Goal: Information Seeking & Learning: Check status

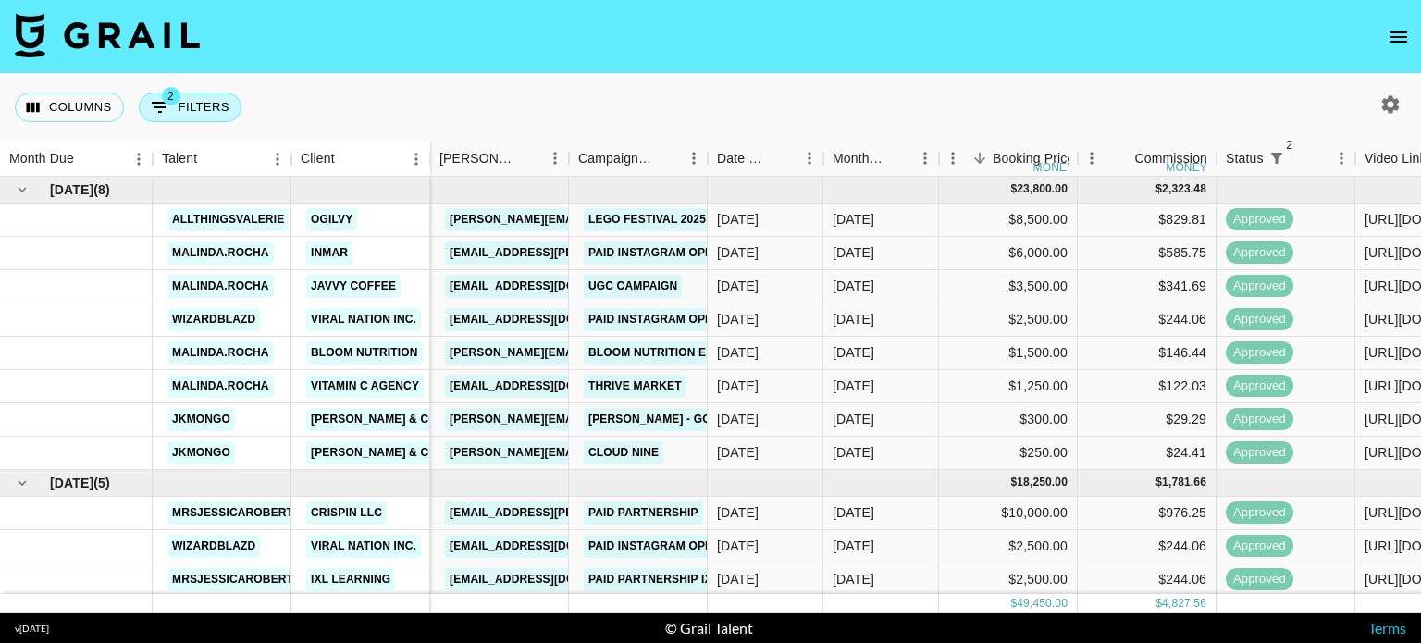
click at [155, 105] on icon "Show filters" at bounding box center [160, 107] width 22 height 22
select select "status"
select select "not"
select select "declined"
select select "status"
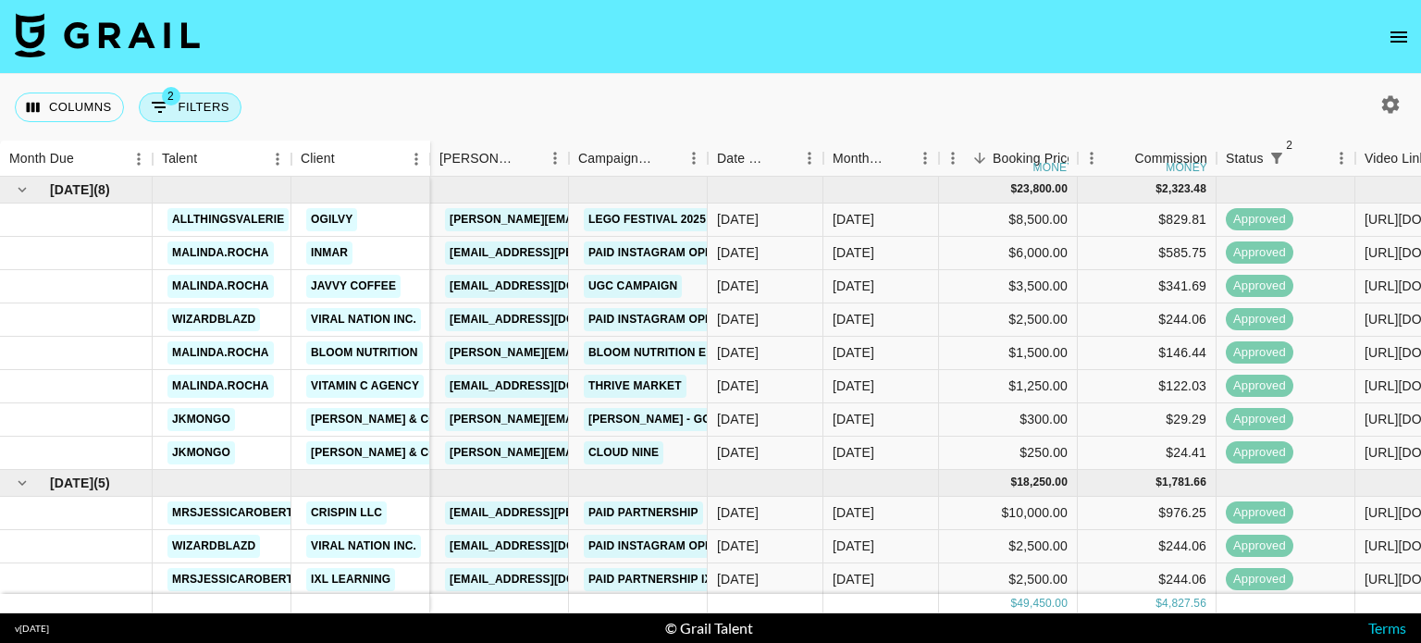
select select "not"
select select "cancelled"
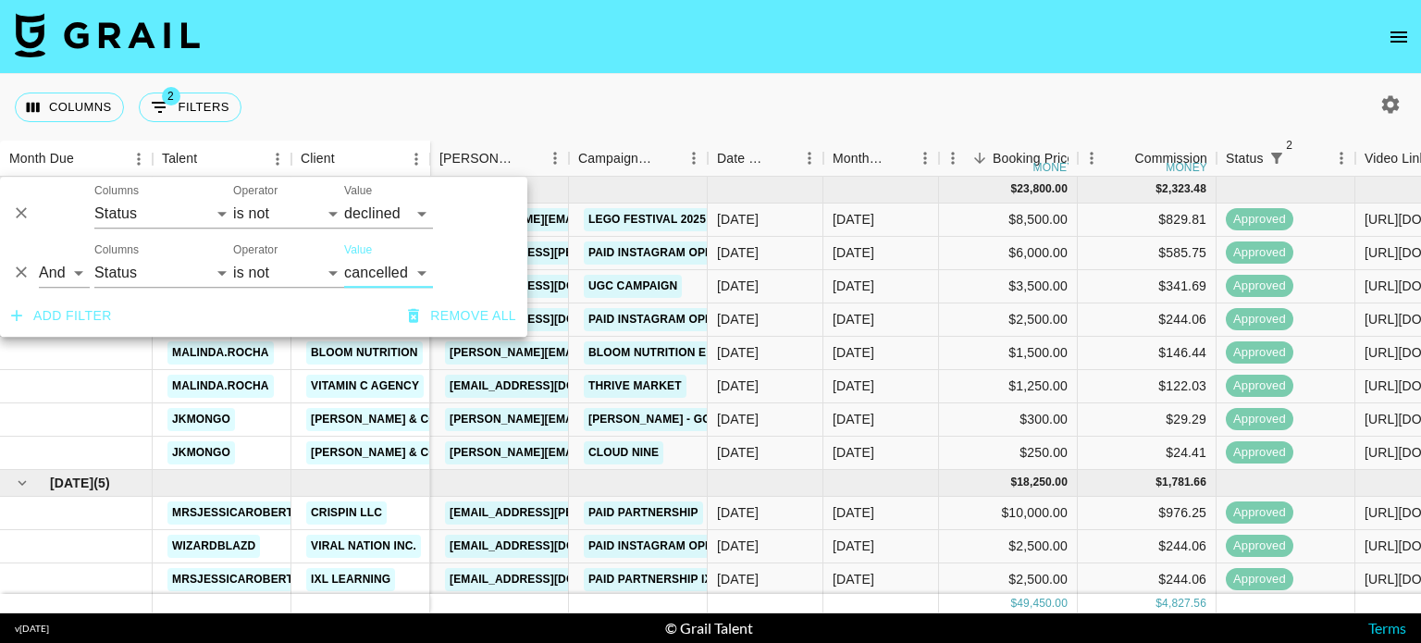
click at [74, 311] on button "Add filter" at bounding box center [62, 316] width 116 height 34
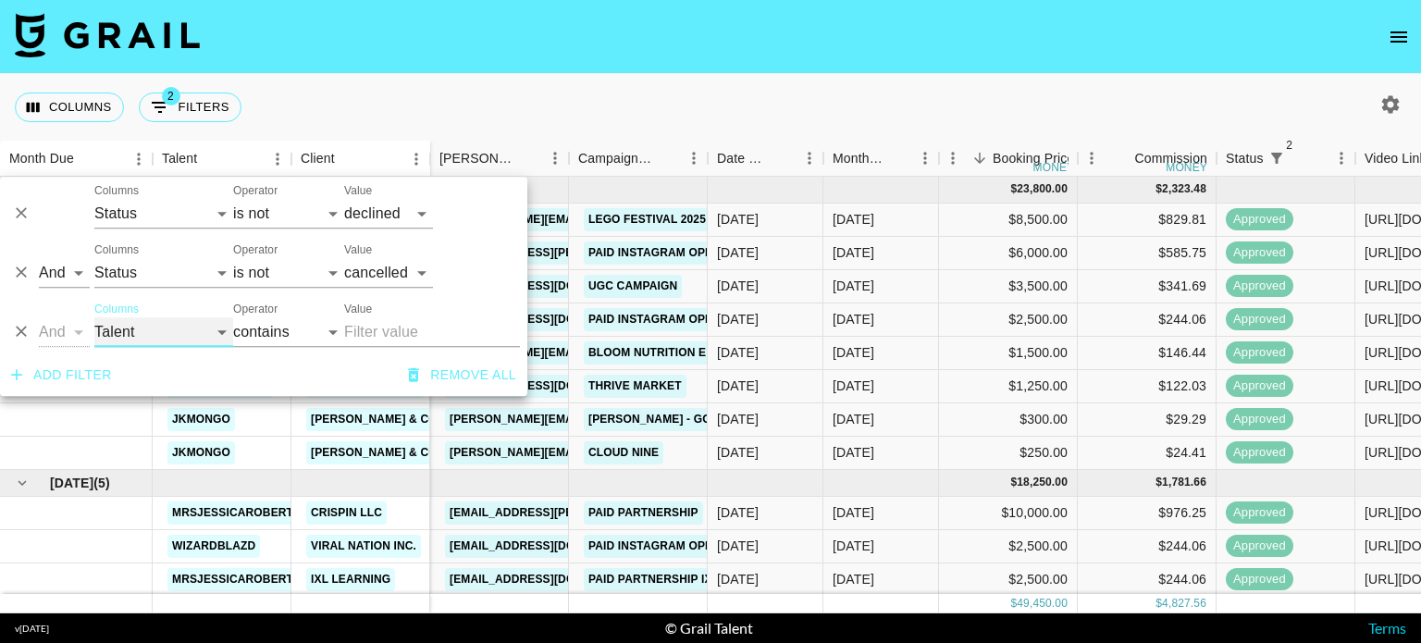
click at [165, 319] on select "Talent Client Grail Platform ID Airtable ID Manager [PERSON_NAME] Campaign (Typ…" at bounding box center [163, 332] width 139 height 30
select select "monthDue2"
click at [94, 317] on select "Talent Client Grail Platform ID Airtable ID Manager [PERSON_NAME] Campaign (Typ…" at bounding box center [163, 332] width 139 height 30
select select "is"
click at [353, 335] on select "[DATE] [DATE] '[DATE] May '[DATE] Mar '[DATE] Jan '[DATE] Nov '[DATE] Sep '[DAT…" at bounding box center [379, 332] width 70 height 30
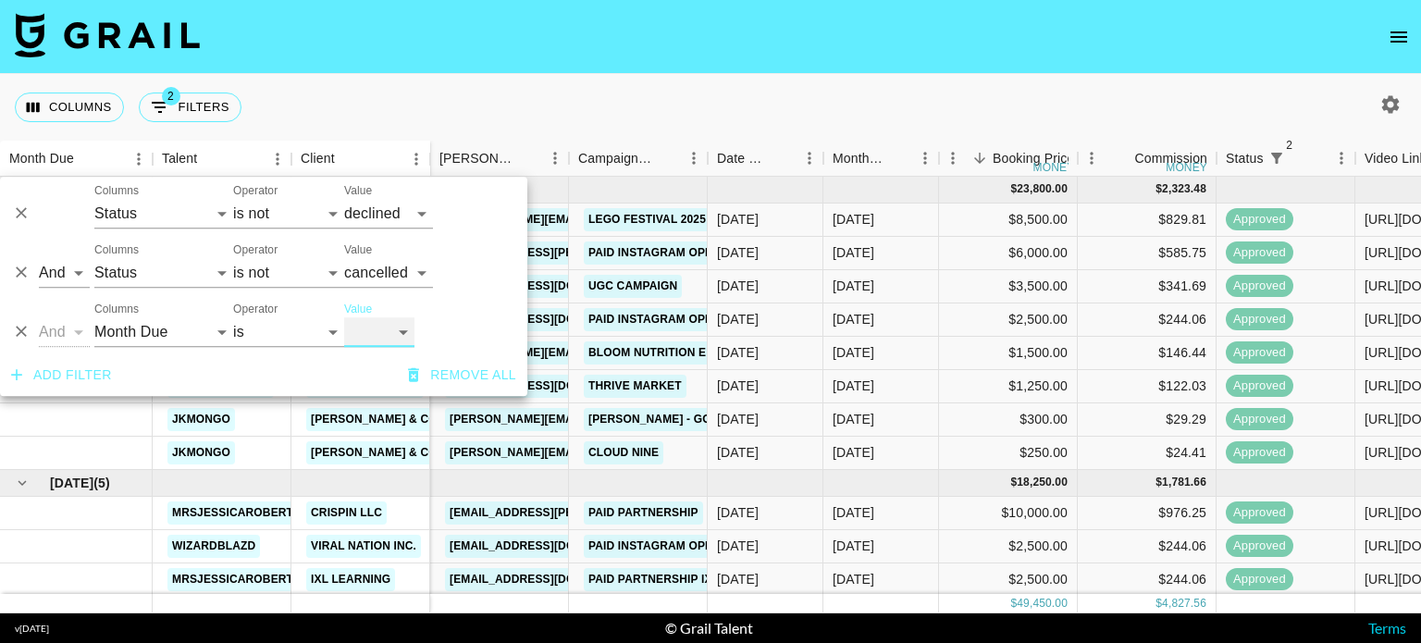
select select "[DATE]"
click at [344, 317] on select "[DATE] [DATE] '[DATE] May '[DATE] Mar '[DATE] Jan '[DATE] Nov '[DATE] Sep '[DAT…" at bounding box center [379, 332] width 70 height 30
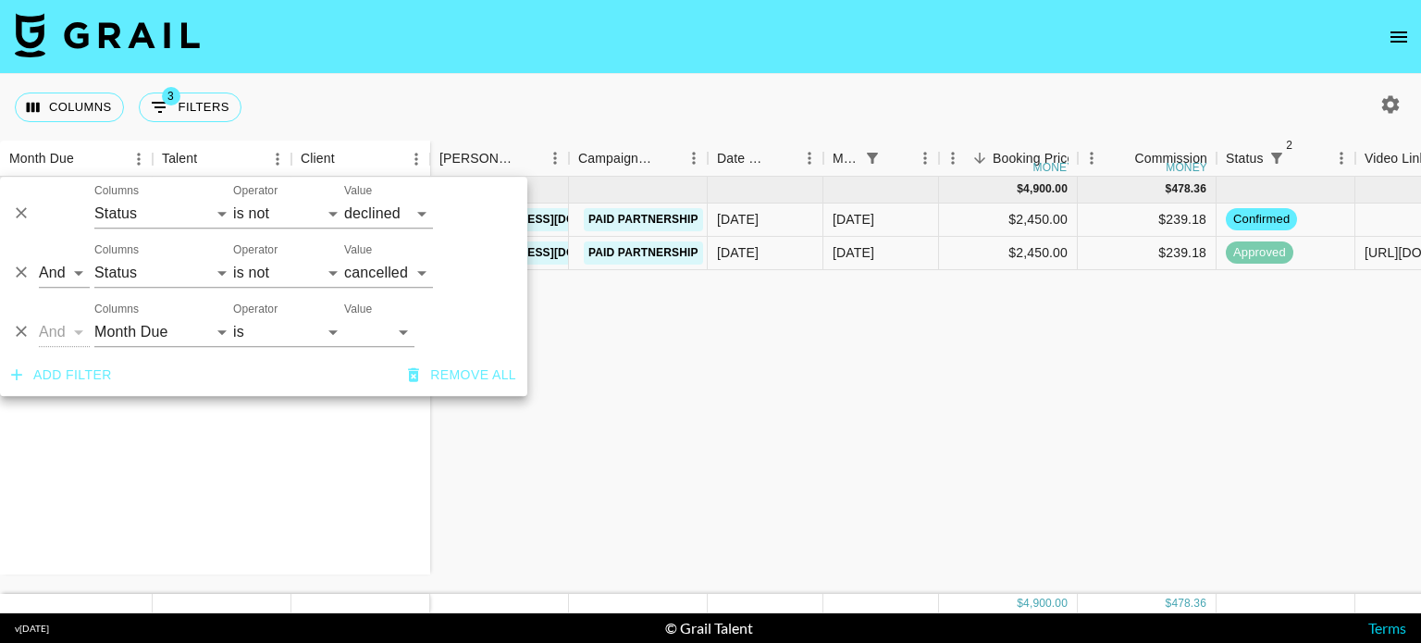
click at [802, 295] on div "[DATE] ( 2 ) [PERSON_NAME].[PERSON_NAME] Vitamin C Agency [PERSON_NAME].[PERSON…" at bounding box center [1062, 385] width 2124 height 417
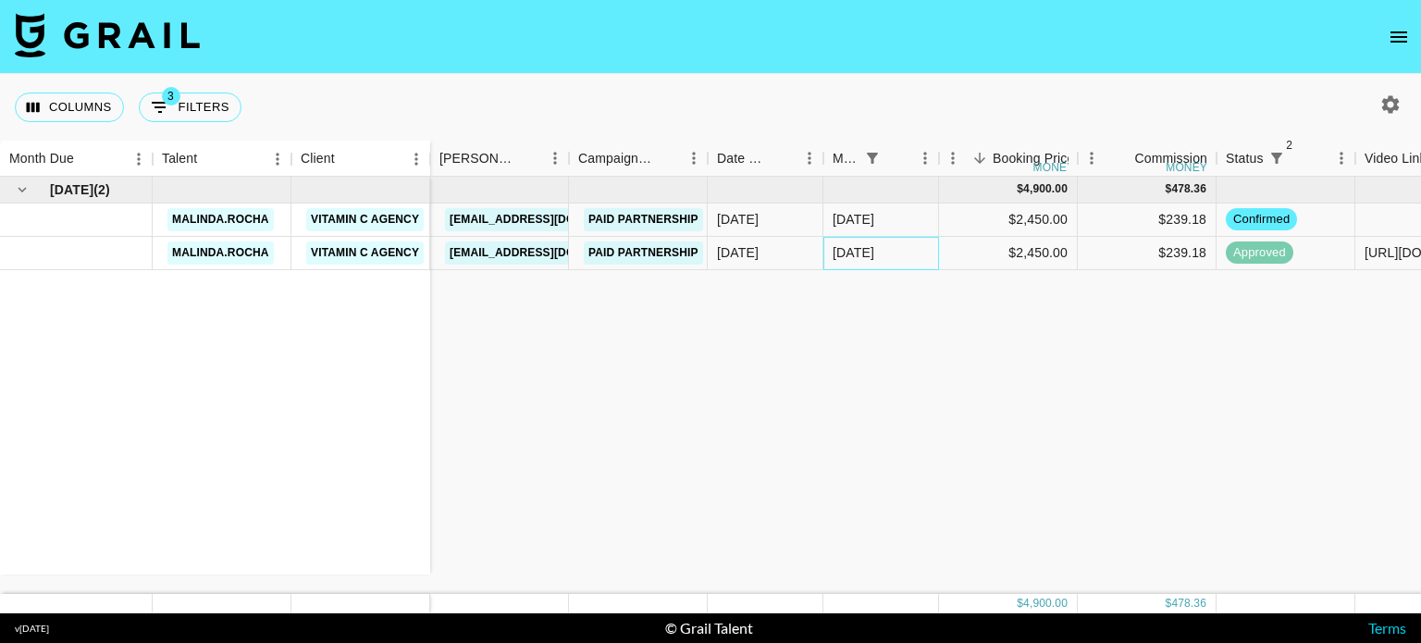
click at [914, 257] on div "[DATE]" at bounding box center [882, 253] width 116 height 33
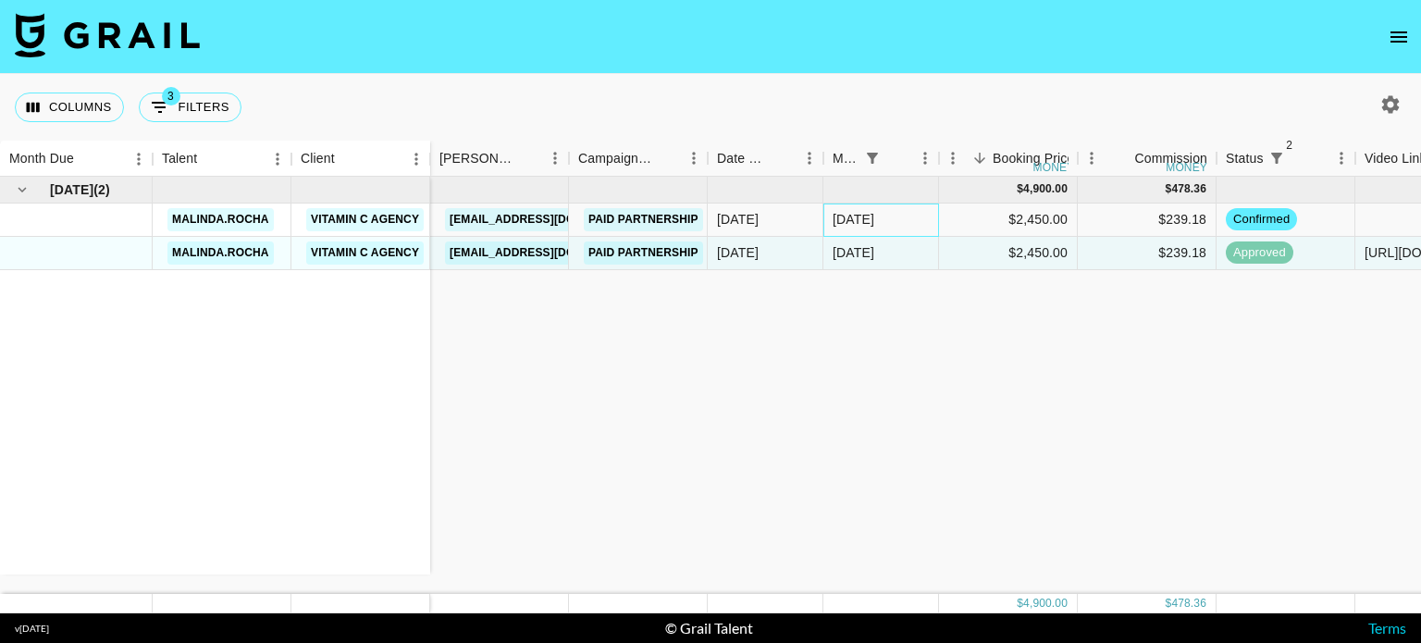
click at [874, 217] on div "[DATE]" at bounding box center [854, 219] width 42 height 19
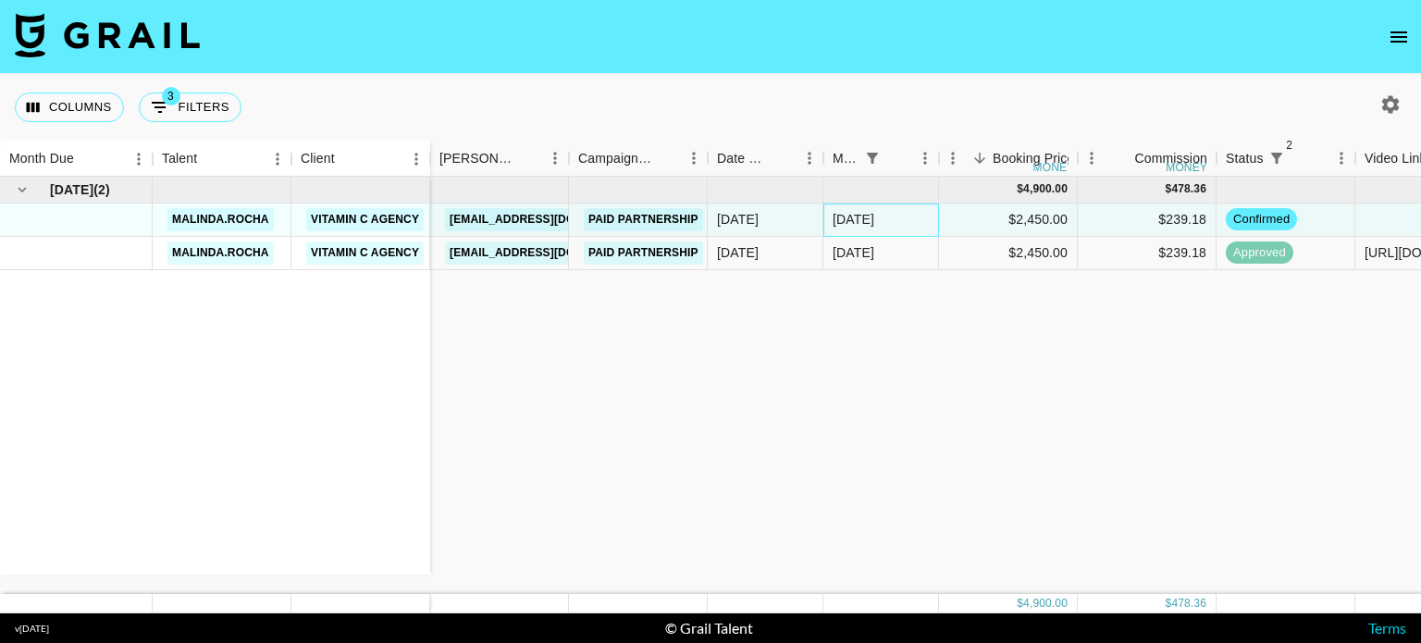
click at [874, 217] on div "[DATE]" at bounding box center [854, 219] width 42 height 19
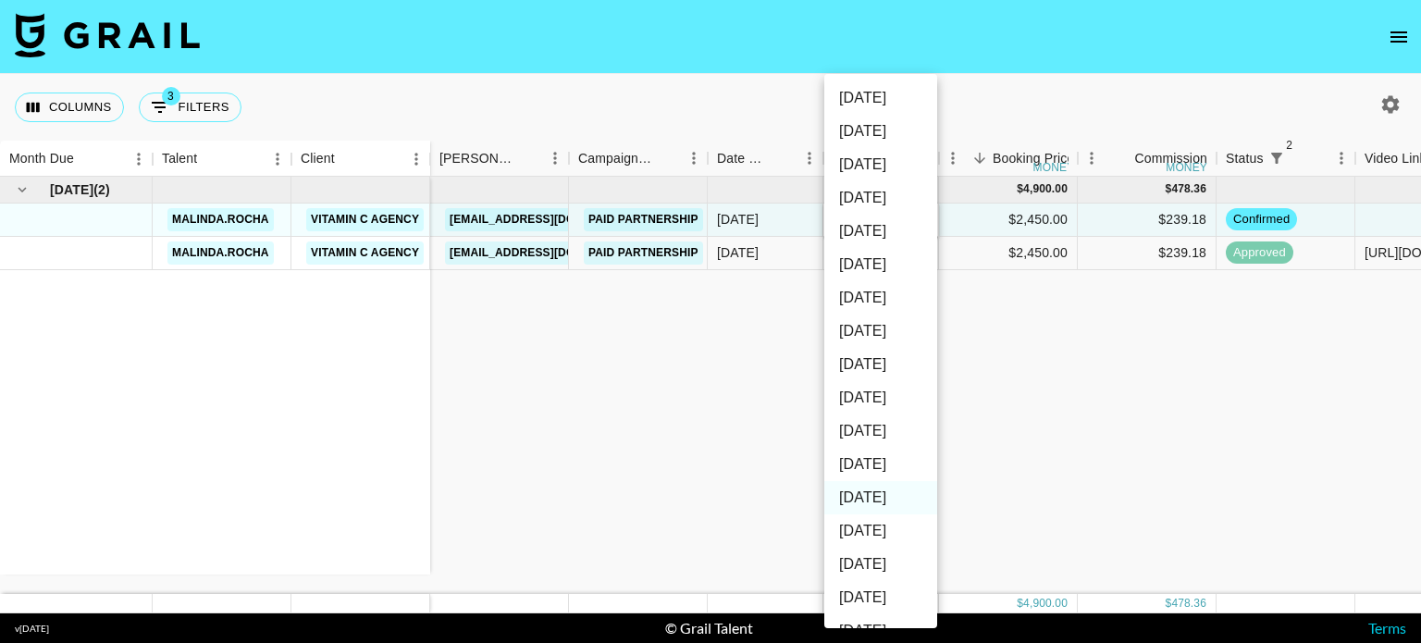
scroll to position [292, 0]
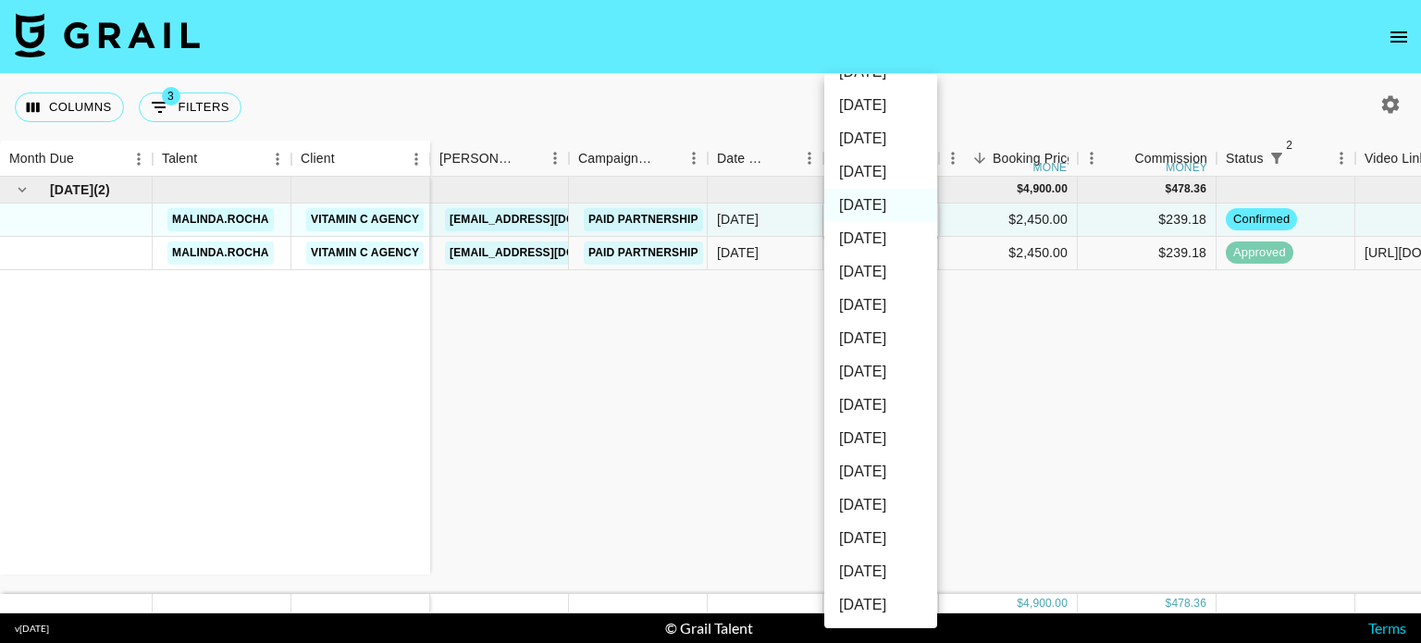
click at [682, 336] on div at bounding box center [710, 321] width 1421 height 643
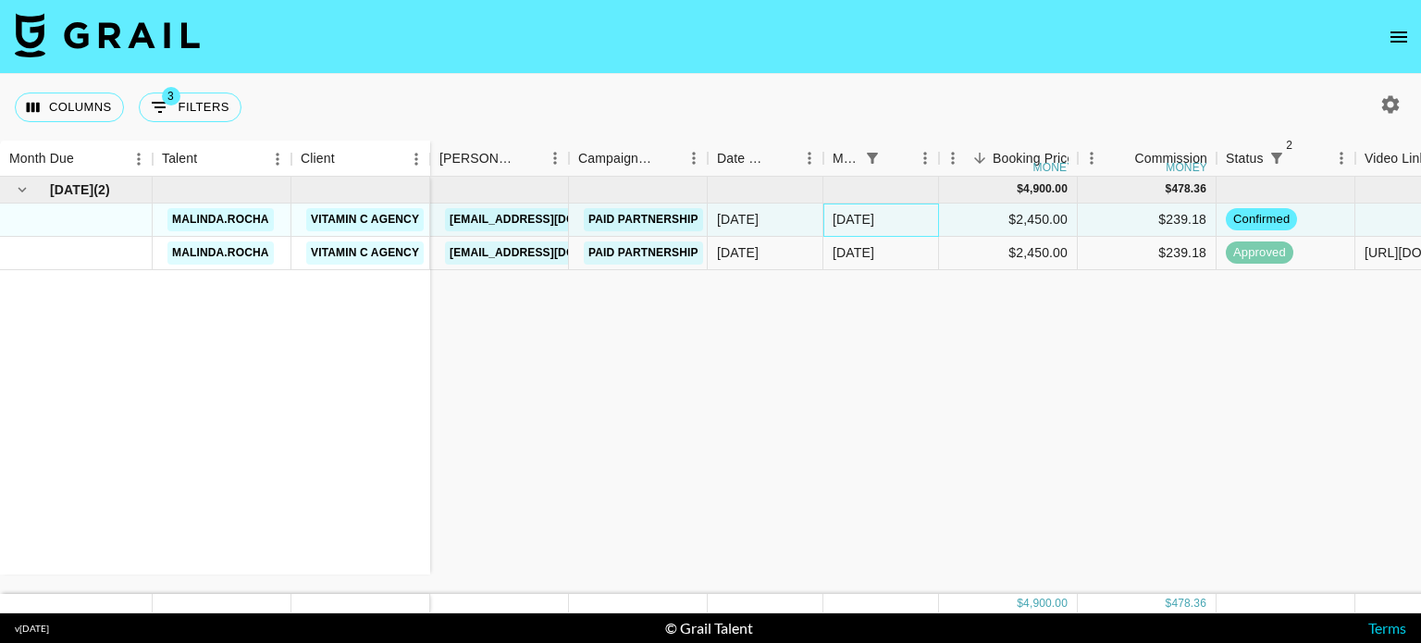
click at [855, 226] on div "[DATE]" at bounding box center [854, 219] width 42 height 19
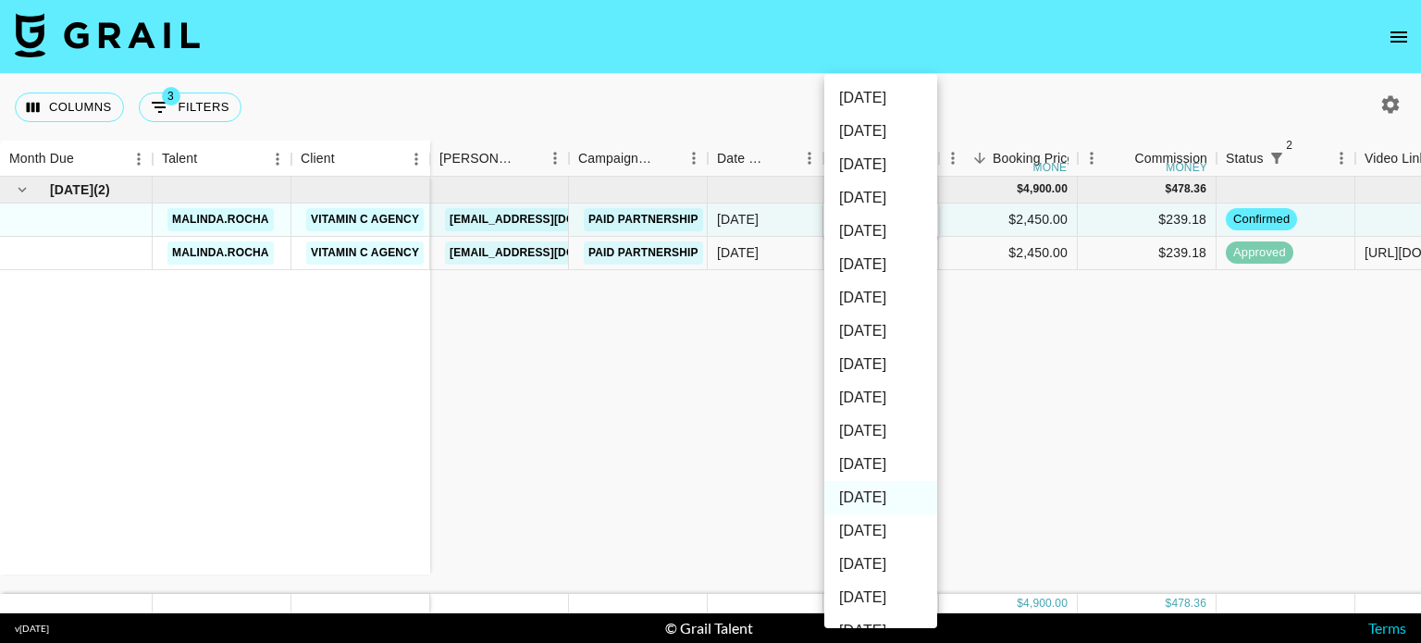
click at [865, 473] on li "[DATE]" at bounding box center [880, 464] width 113 height 33
type input "[DATE]"
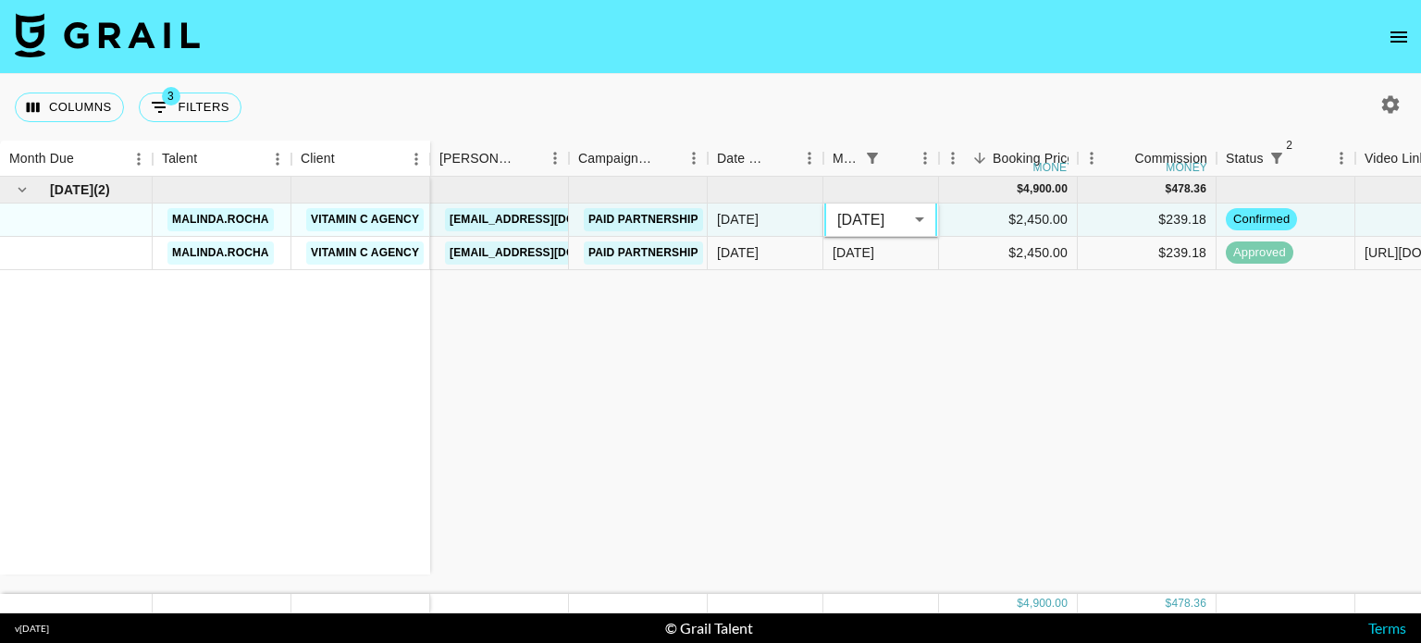
click at [991, 375] on div "[DATE] [DATE] '[DATE] May '[DATE] Mar '[DATE] Jan '[DATE] Nov '[DATE] Sep '[DAT…" at bounding box center [710, 321] width 1421 height 643
click at [886, 242] on div "[DATE]" at bounding box center [882, 253] width 116 height 33
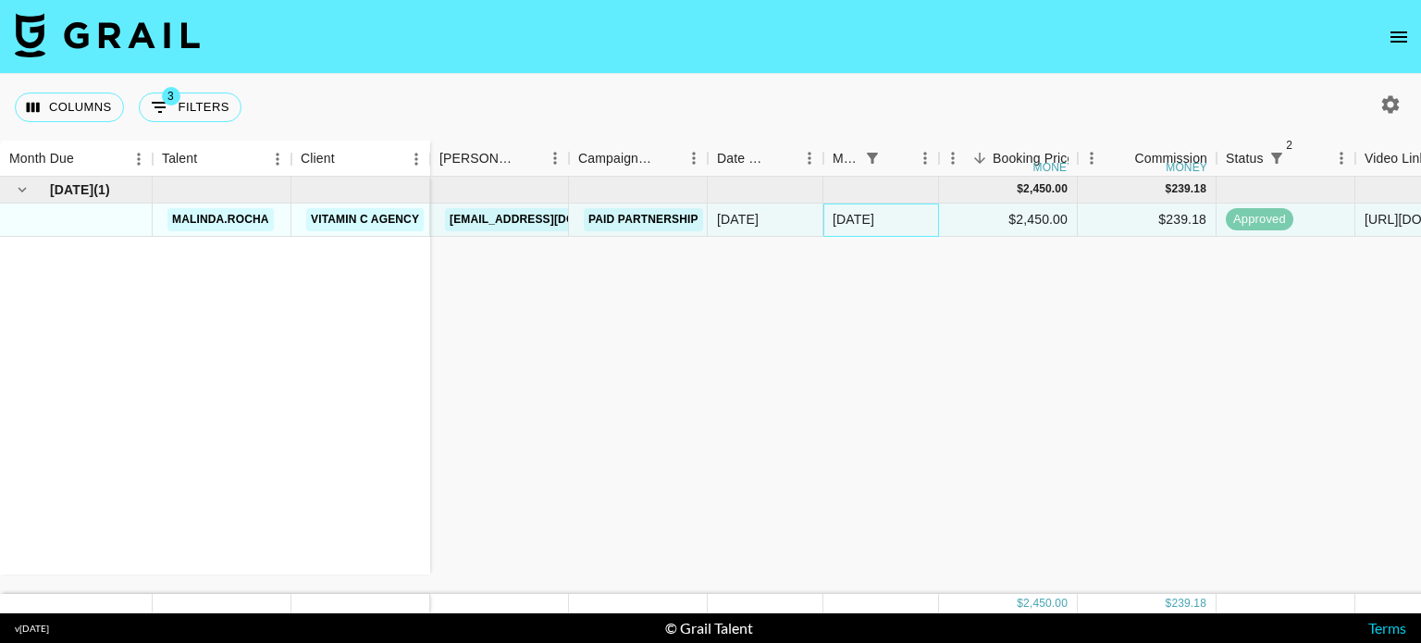
click at [833, 204] on div "[DATE]" at bounding box center [882, 220] width 116 height 33
click at [193, 96] on button "3 Filters" at bounding box center [190, 108] width 103 height 30
select select "status"
select select "not"
select select "declined"
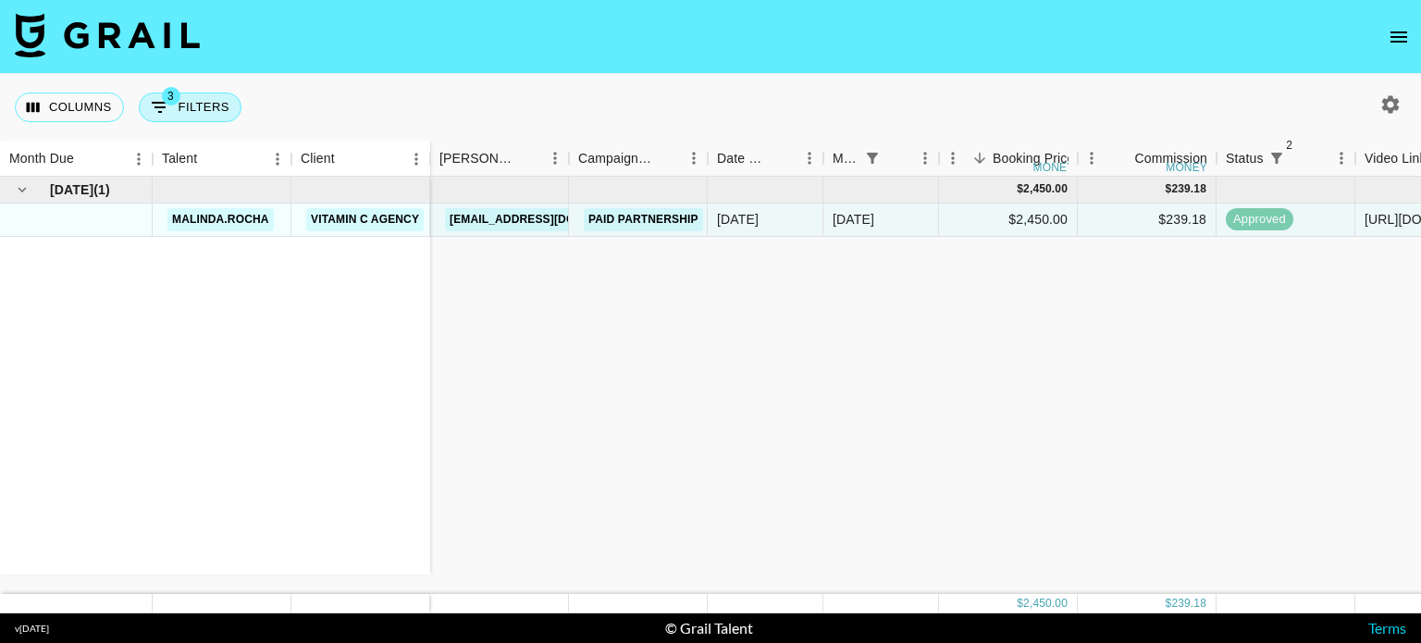
select select "status"
select select "not"
select select "cancelled"
select select "monthDue2"
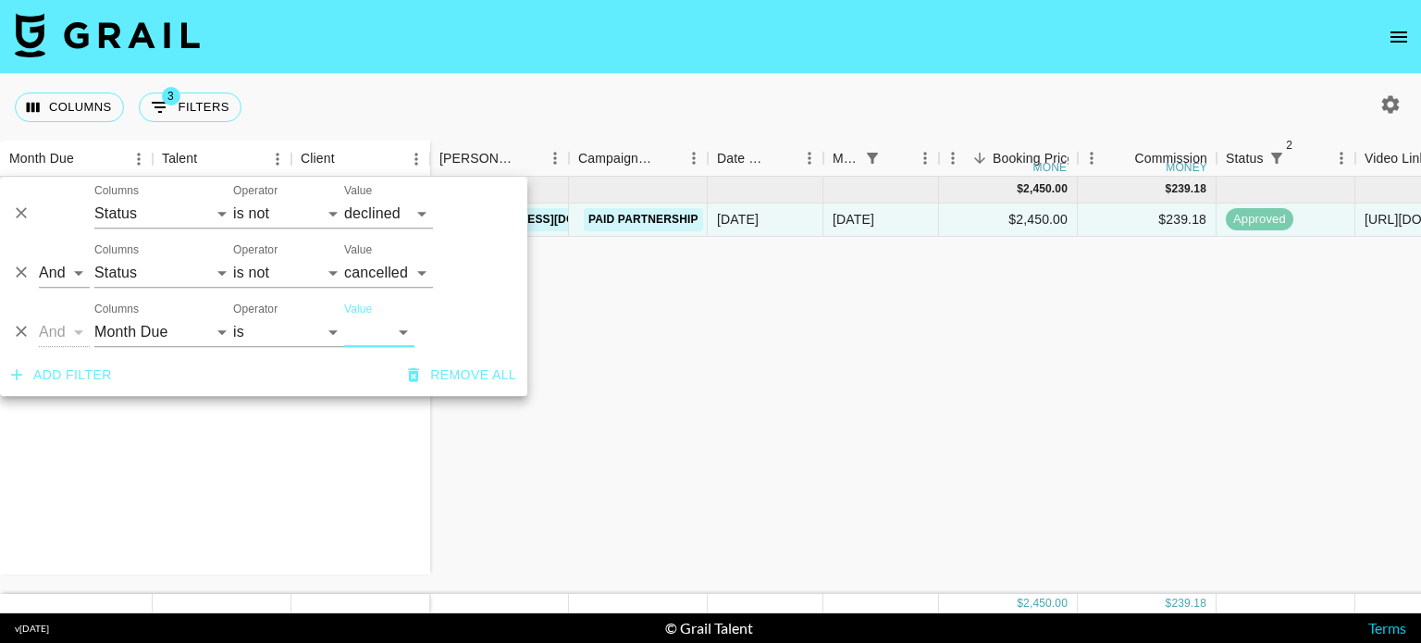
click at [397, 334] on select "[DATE] [DATE] '[DATE] May '[DATE] Mar '[DATE] Jan '[DATE] Nov '[DATE] Sep '[DAT…" at bounding box center [379, 332] width 70 height 30
select select "[DATE]"
click at [344, 317] on select "[DATE] [DATE] '[DATE] May '[DATE] Mar '[DATE] Jan '[DATE] Nov '[DATE] Sep '[DAT…" at bounding box center [379, 332] width 70 height 30
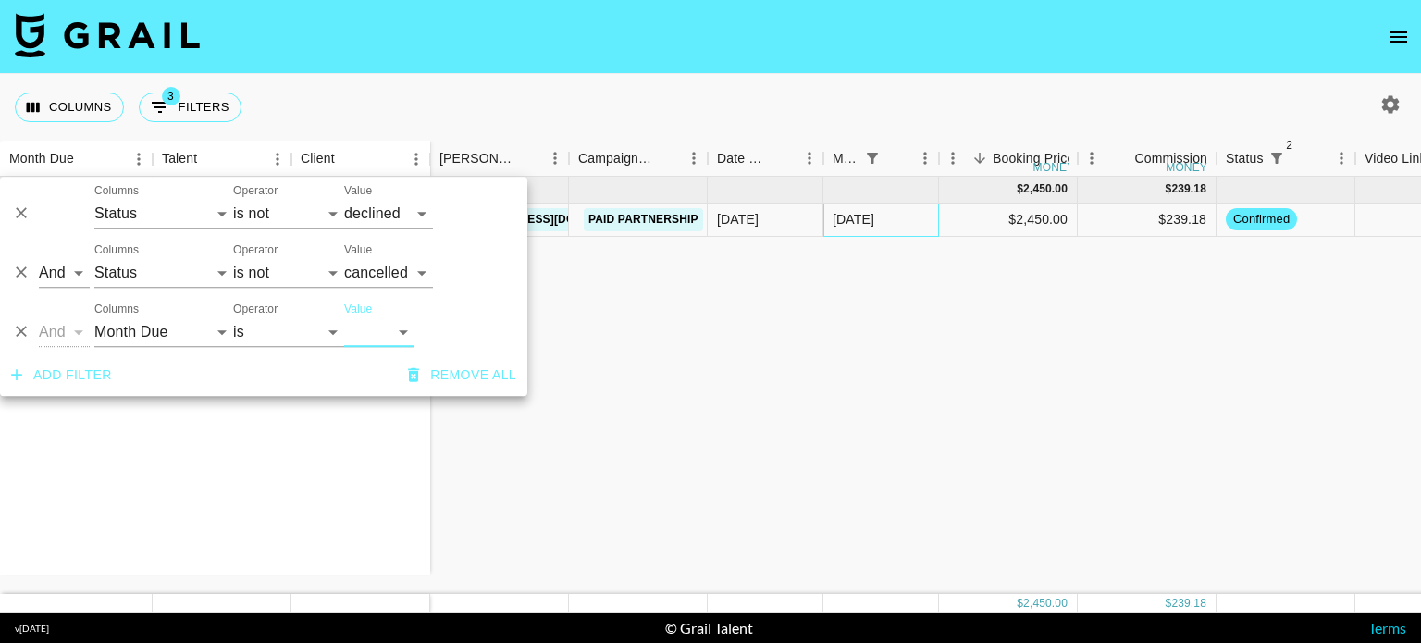
click at [843, 218] on div "[DATE]" at bounding box center [854, 219] width 42 height 19
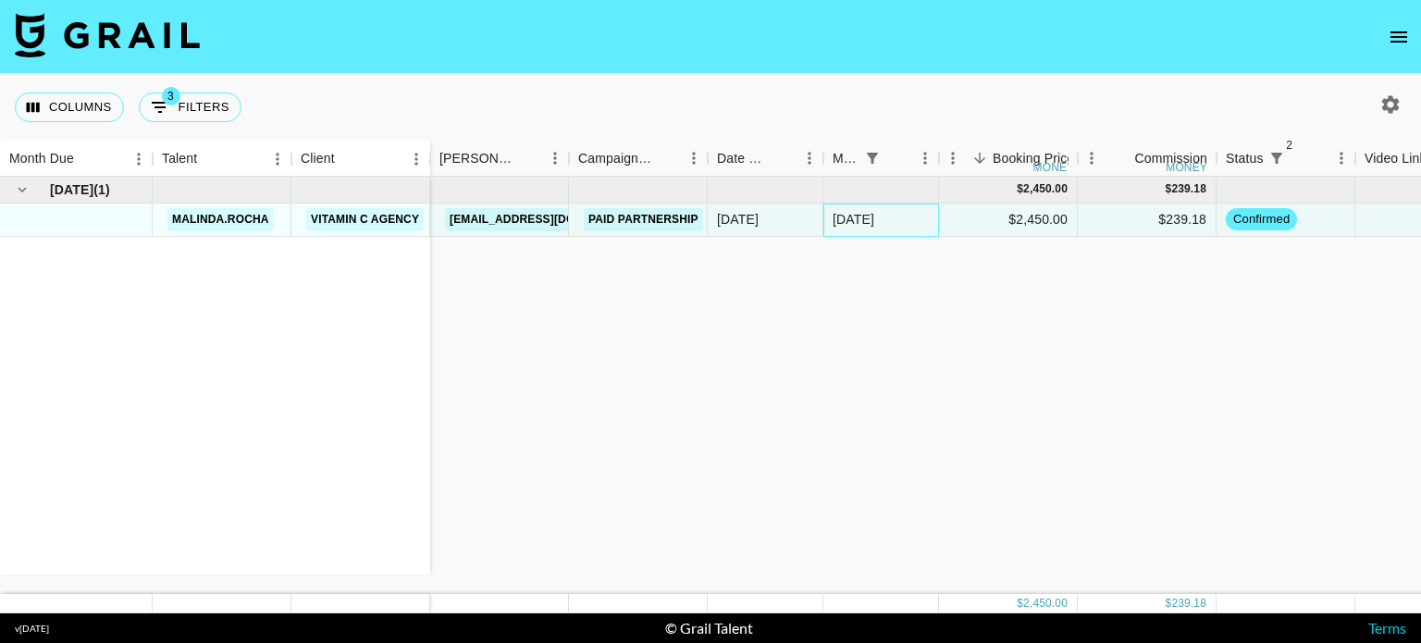
click at [857, 218] on div "[DATE]" at bounding box center [854, 219] width 42 height 19
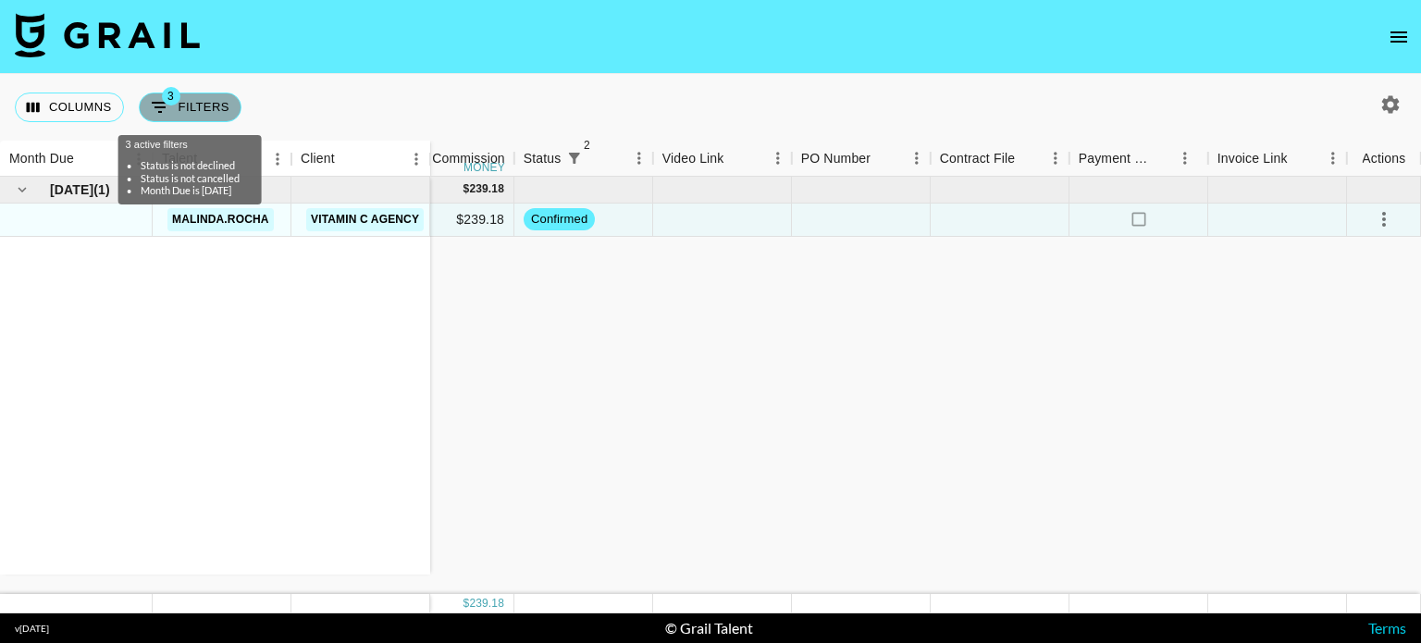
click at [166, 99] on span "3" at bounding box center [171, 96] width 19 height 19
select select "status"
select select "not"
select select "declined"
select select "status"
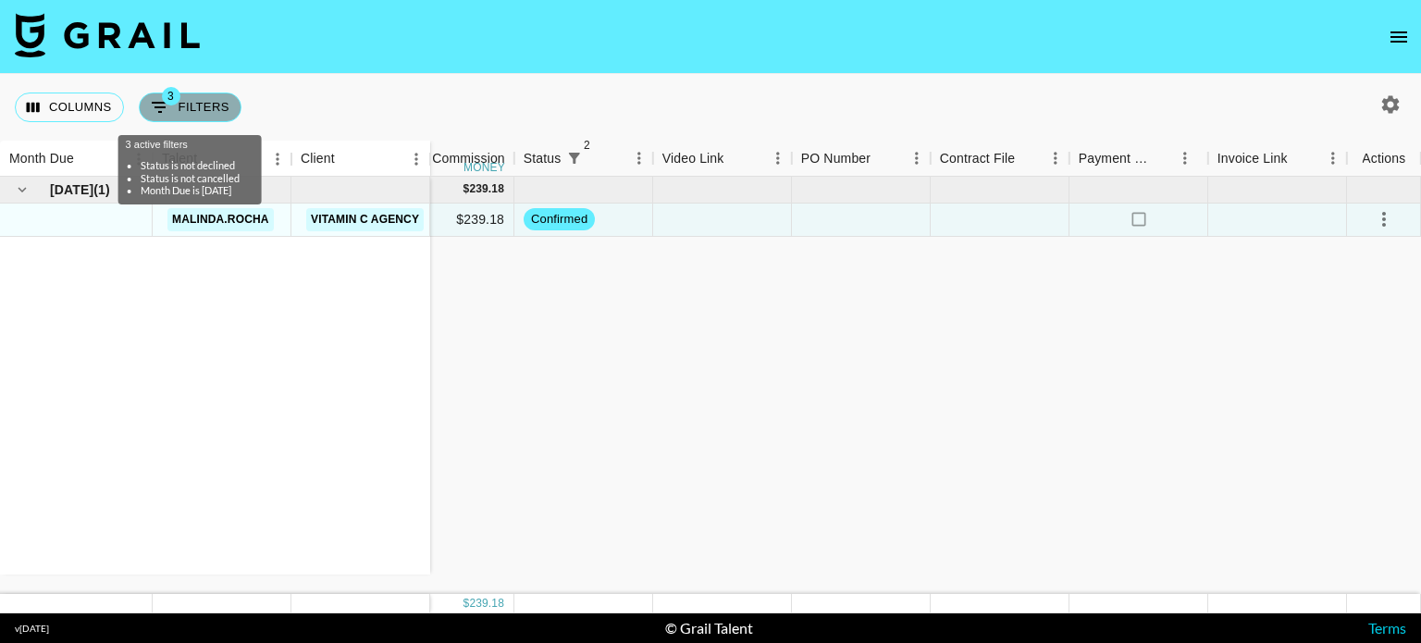
select select "not"
select select "cancelled"
select select "monthDue2"
select select "[DATE]"
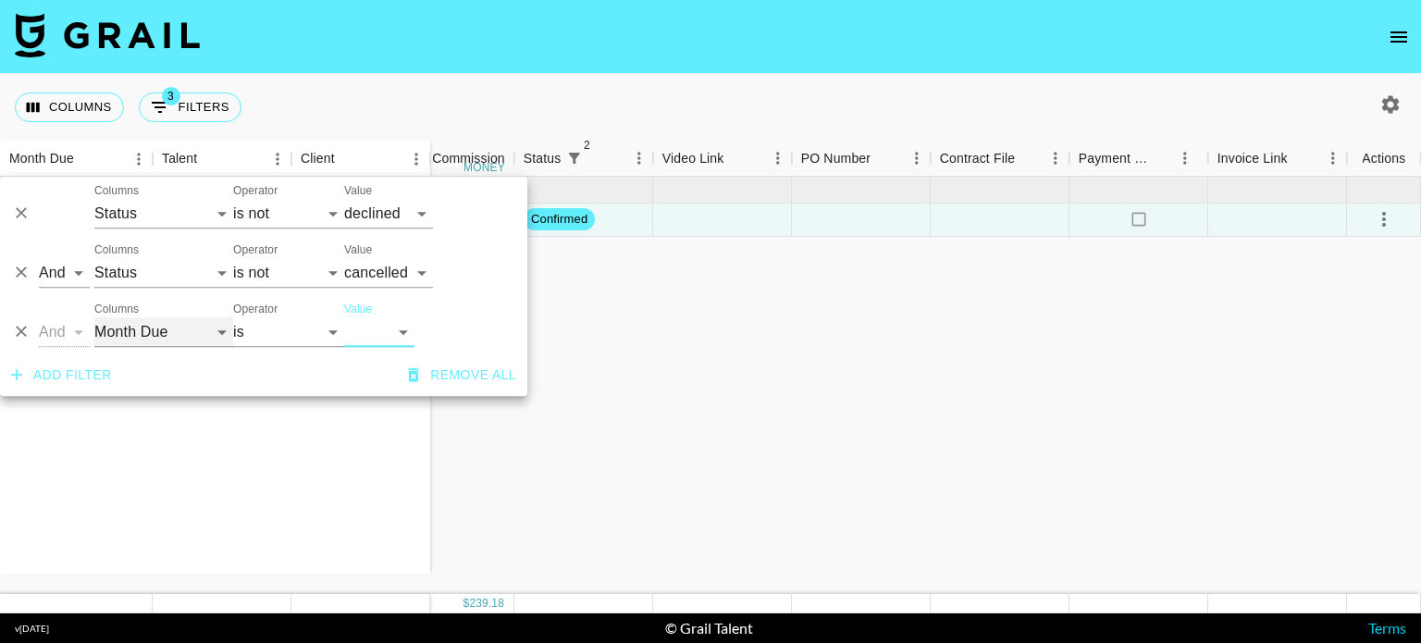
click at [144, 332] on select "Talent Client Grail Platform ID Airtable ID Manager [PERSON_NAME] Campaign (Typ…" at bounding box center [163, 332] width 139 height 30
select select "docMeta"
click at [94, 317] on select "Talent Client Grail Platform ID Airtable ID Manager [PERSON_NAME] Campaign (Typ…" at bounding box center [163, 332] width 139 height 30
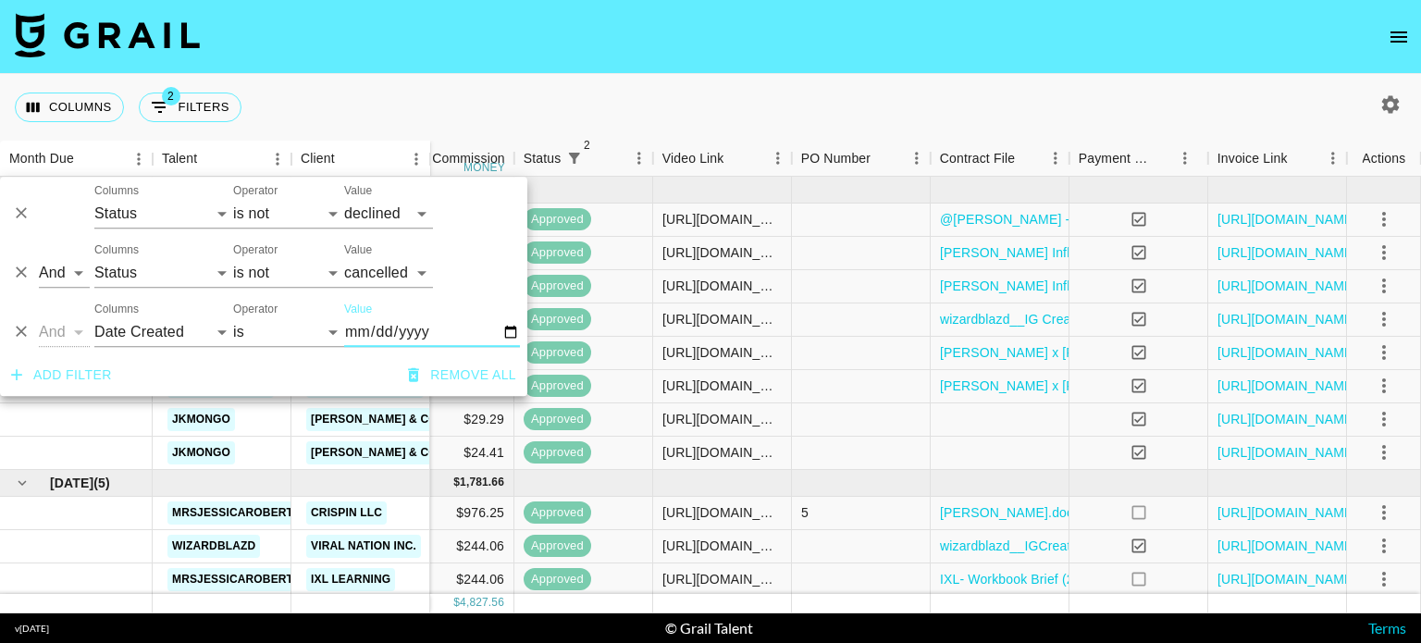
click at [514, 331] on input "Value" at bounding box center [432, 332] width 176 height 30
type input "[DATE]"
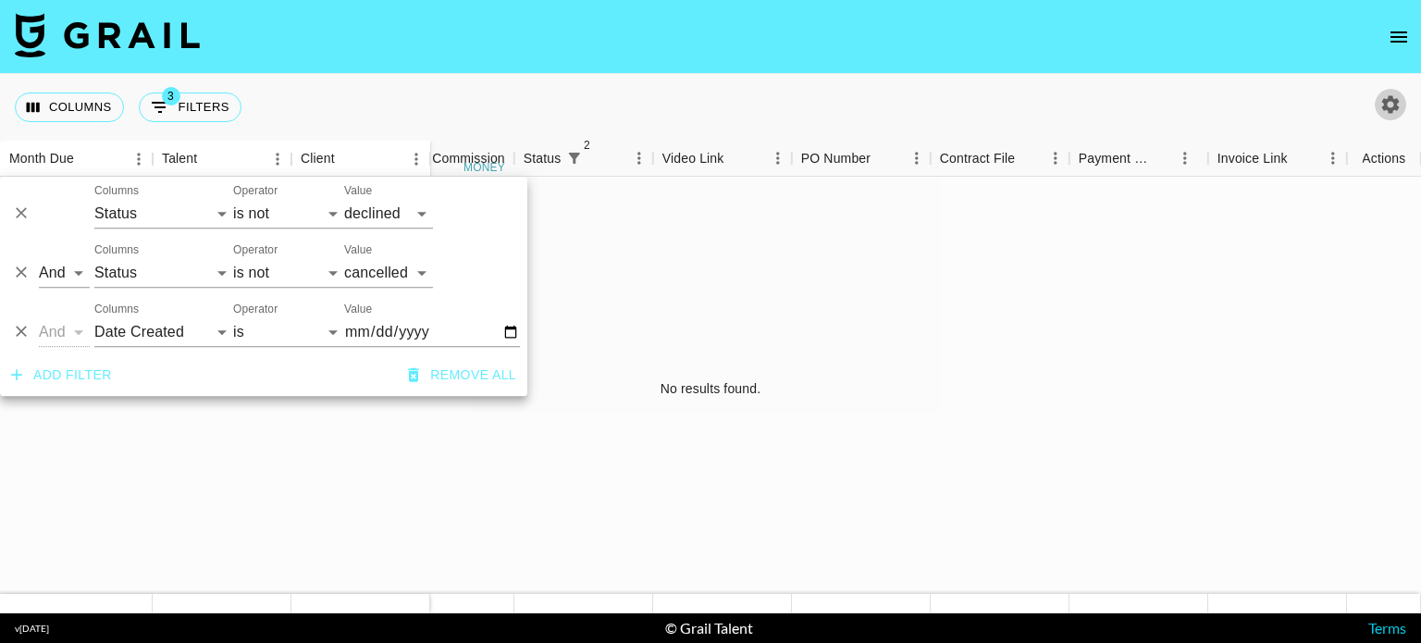
click at [1395, 112] on icon "button" at bounding box center [1391, 104] width 22 height 22
select select "[DATE]"
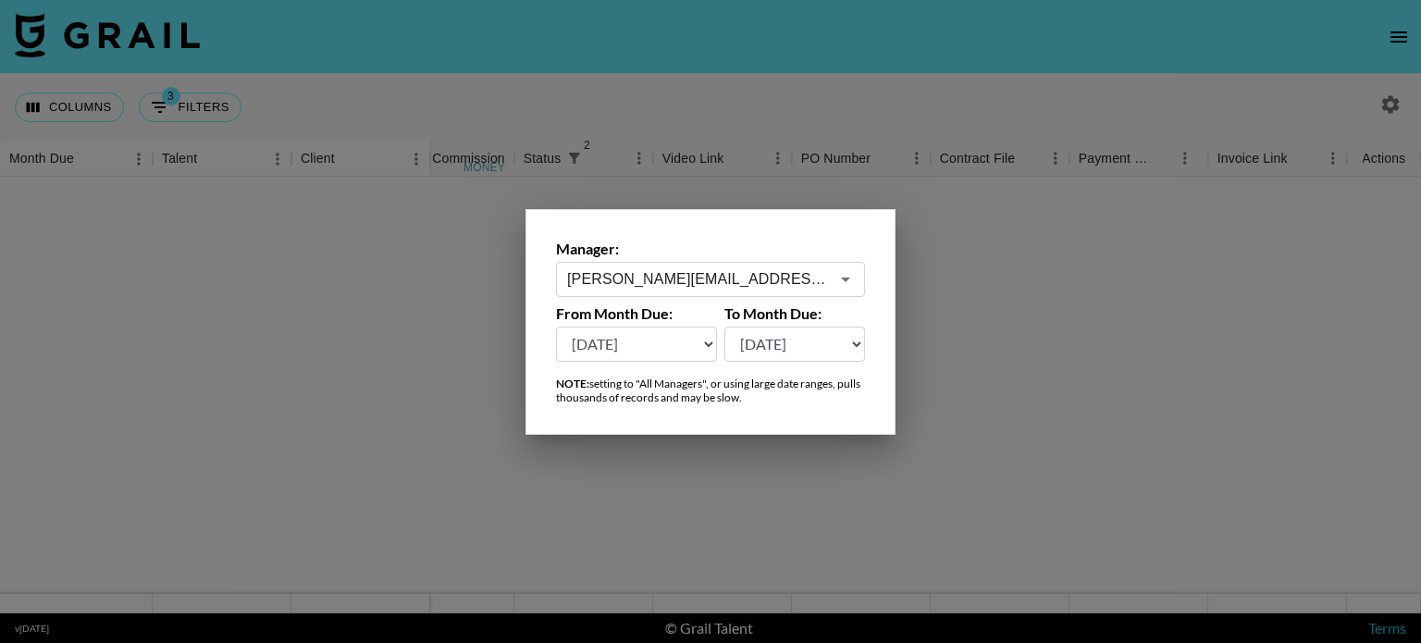
click at [655, 280] on input "[PERSON_NAME][EMAIL_ADDRESS][DOMAIN_NAME]" at bounding box center [698, 278] width 262 height 21
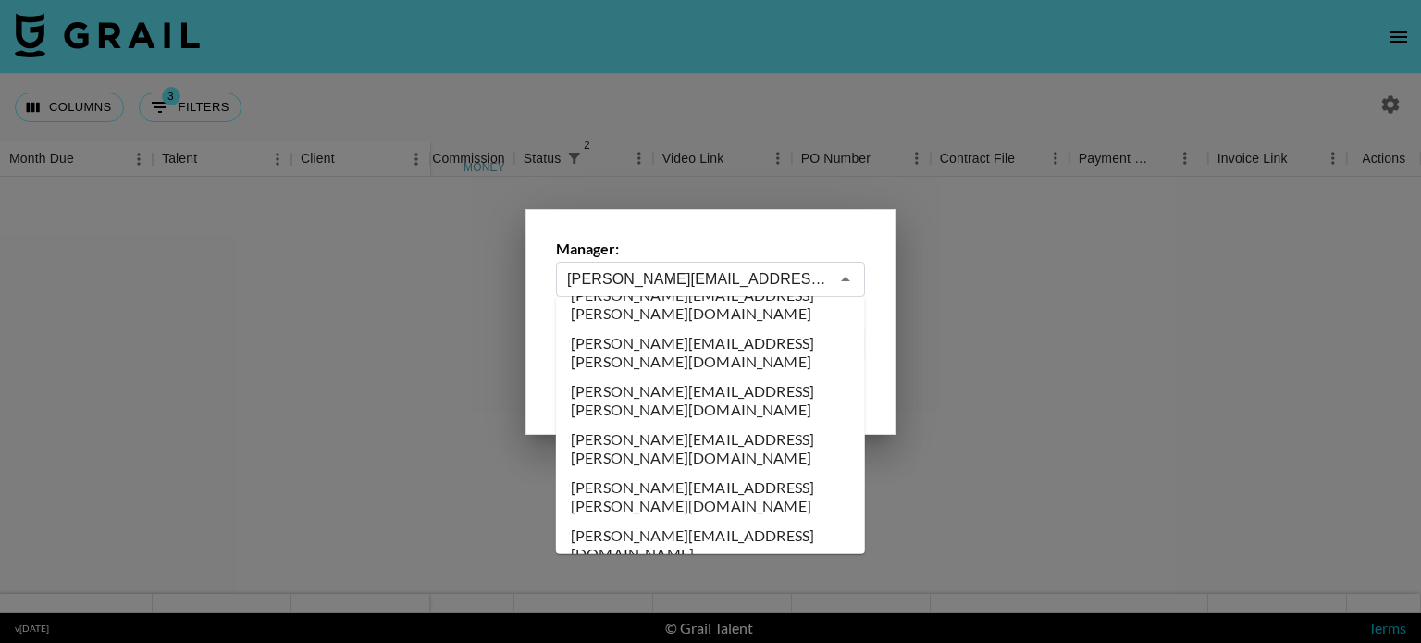
scroll to position [0, 0]
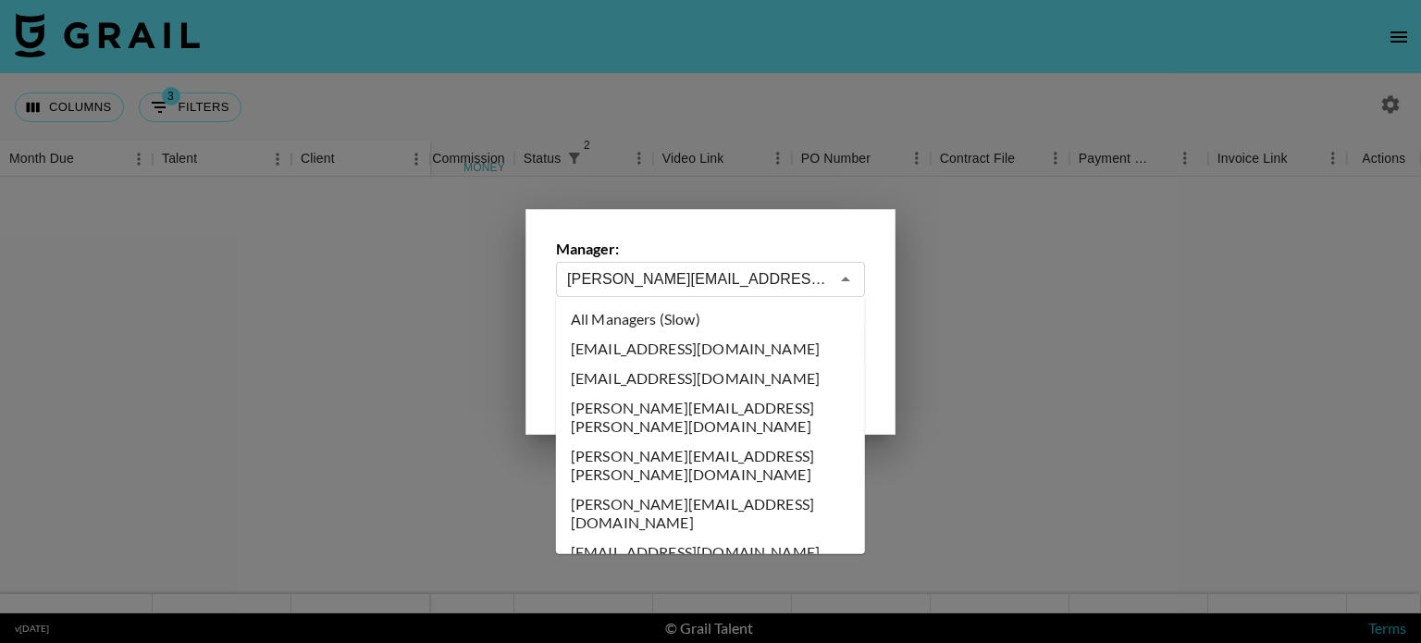
click at [790, 322] on li "All Managers (Slow)" at bounding box center [710, 319] width 309 height 30
type input "All Managers (Slow)"
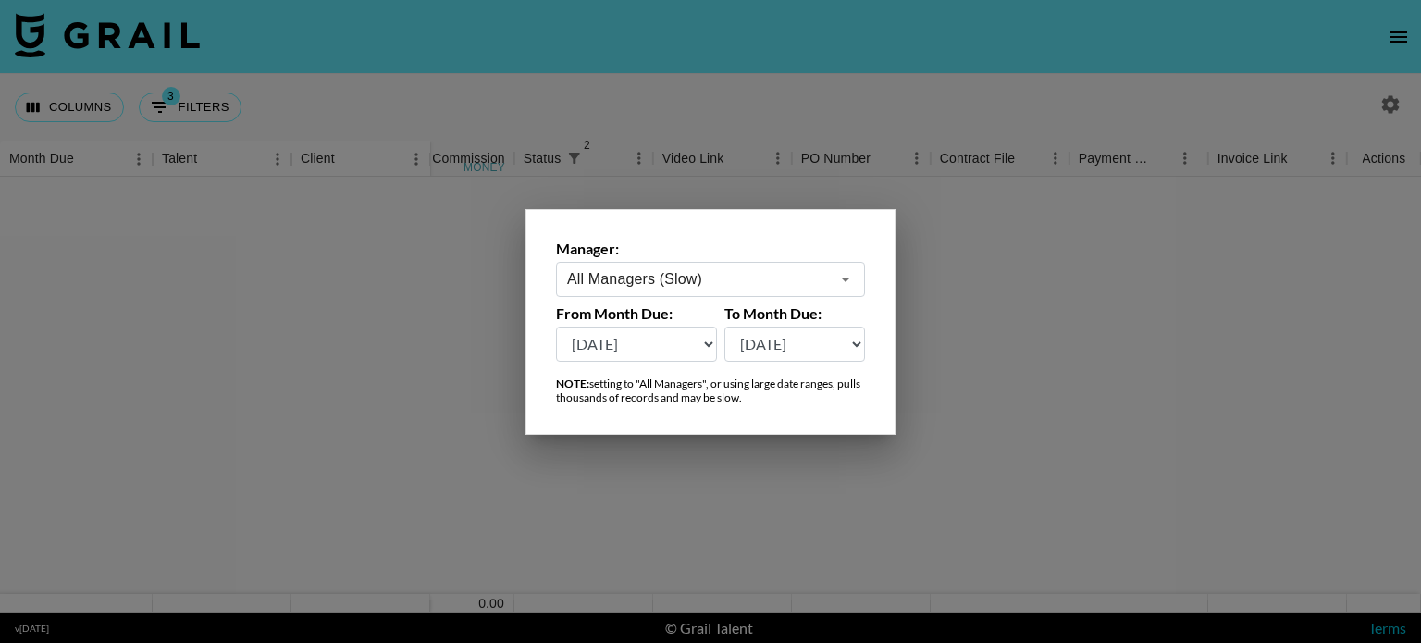
click at [1007, 347] on div at bounding box center [710, 321] width 1421 height 643
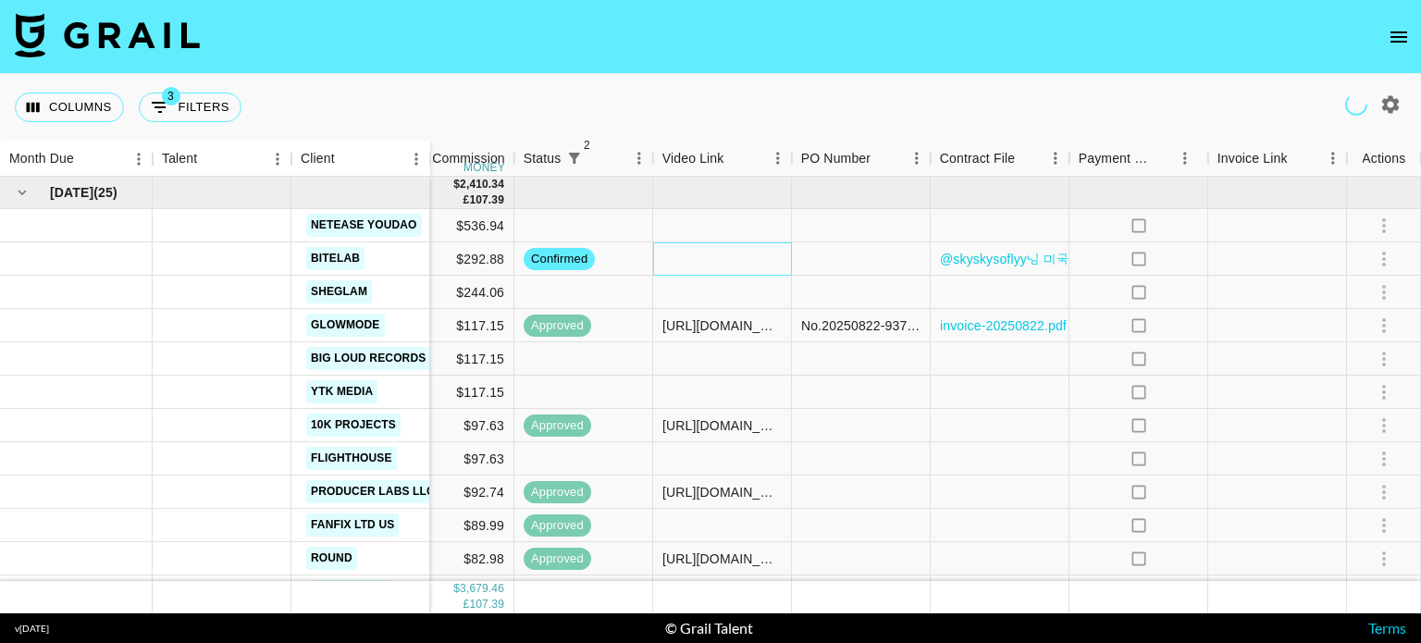
click at [687, 251] on div at bounding box center [722, 258] width 139 height 33
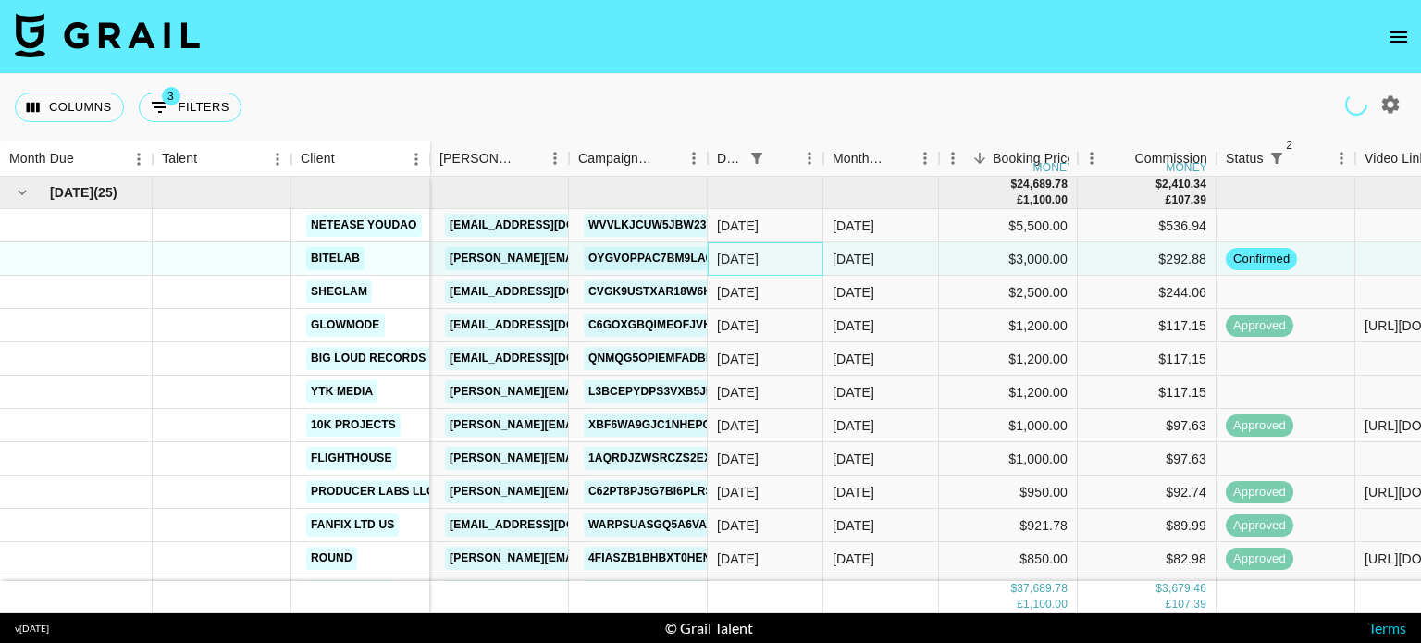
click at [774, 245] on div "[DATE]" at bounding box center [766, 258] width 116 height 33
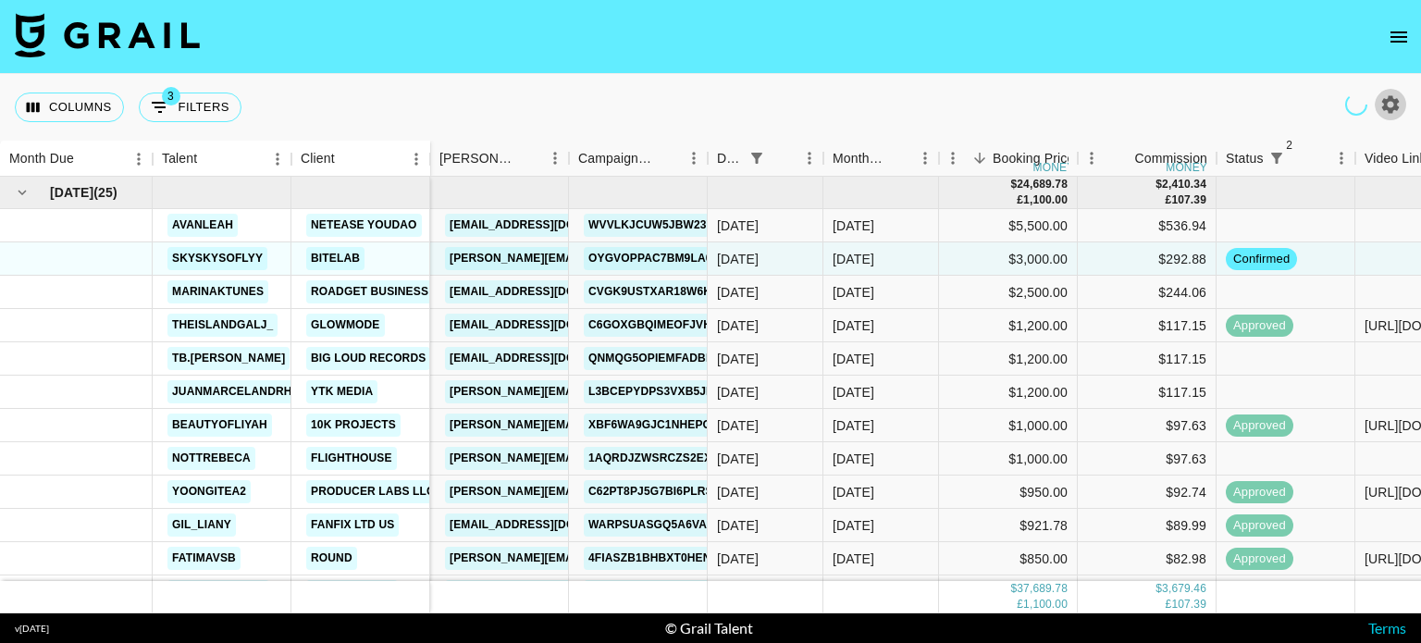
click at [1386, 95] on icon "button" at bounding box center [1391, 104] width 22 height 22
select select "[DATE]"
